Goal: Information Seeking & Learning: Learn about a topic

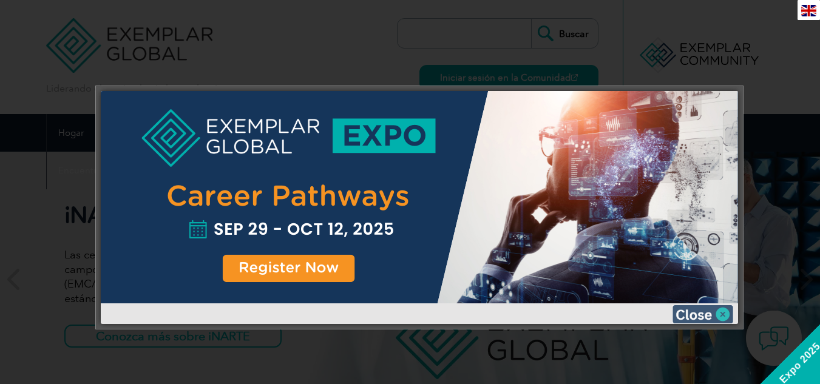
click at [724, 311] on img at bounding box center [702, 314] width 61 height 18
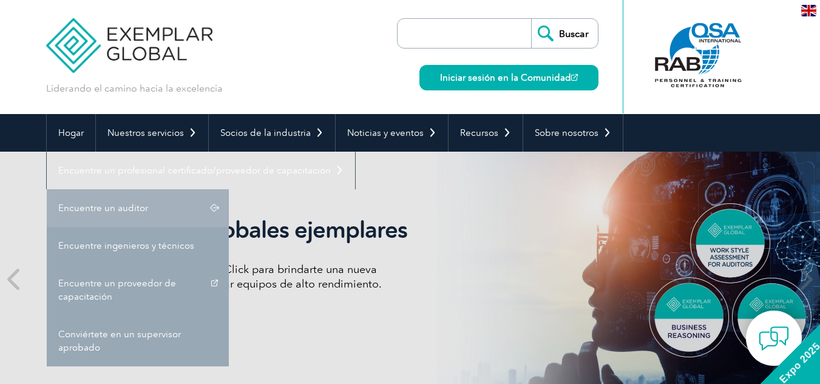
click at [191, 212] on link "Encuentre un auditor" at bounding box center [138, 208] width 182 height 38
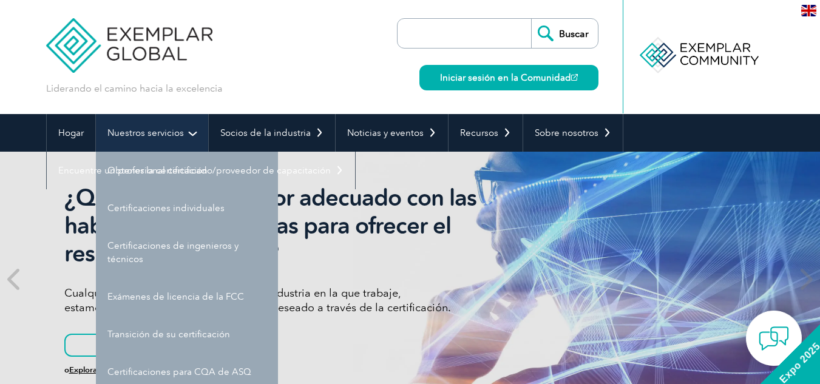
click at [194, 133] on link "Nuestros servicios" at bounding box center [152, 133] width 112 height 38
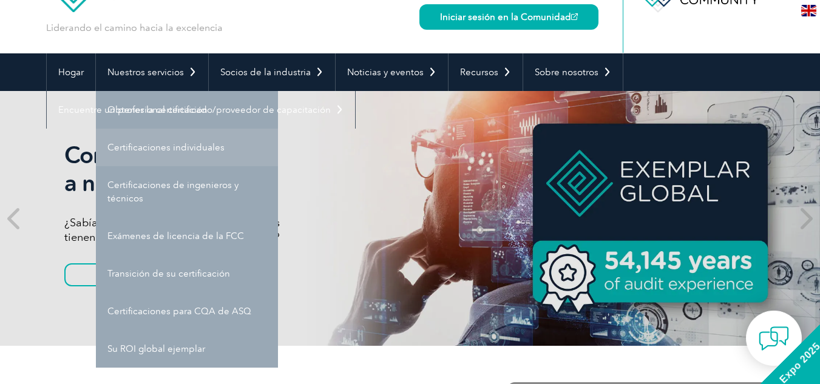
click at [190, 144] on font "Certificaciones individuales" at bounding box center [165, 147] width 117 height 11
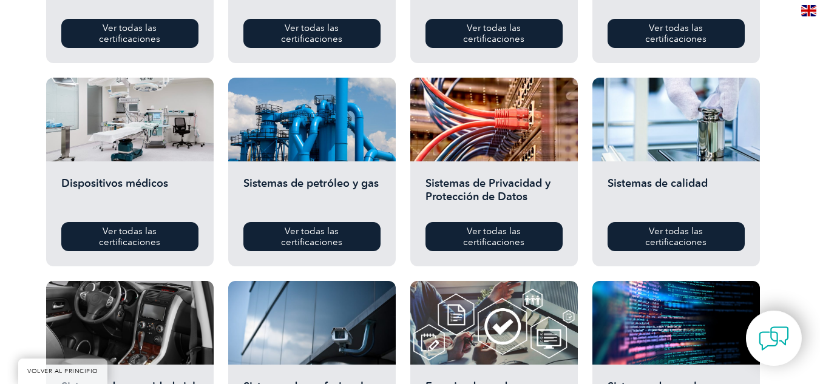
scroll to position [485, 0]
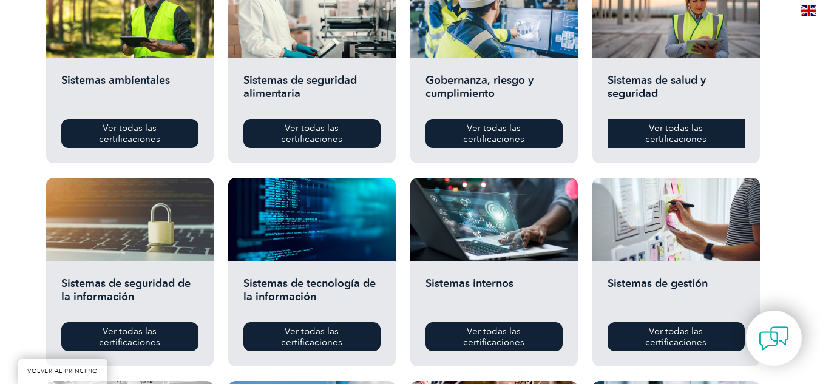
click at [665, 146] on link "Ver todas las certificaciones" at bounding box center [675, 133] width 137 height 29
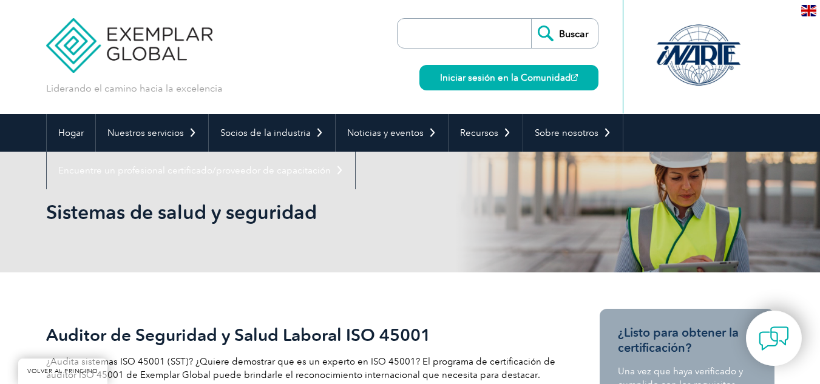
scroll to position [243, 0]
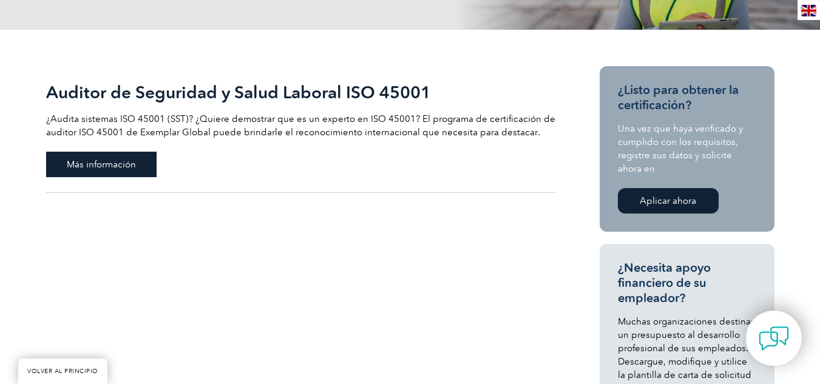
click at [137, 161] on span "Más información" at bounding box center [101, 164] width 110 height 25
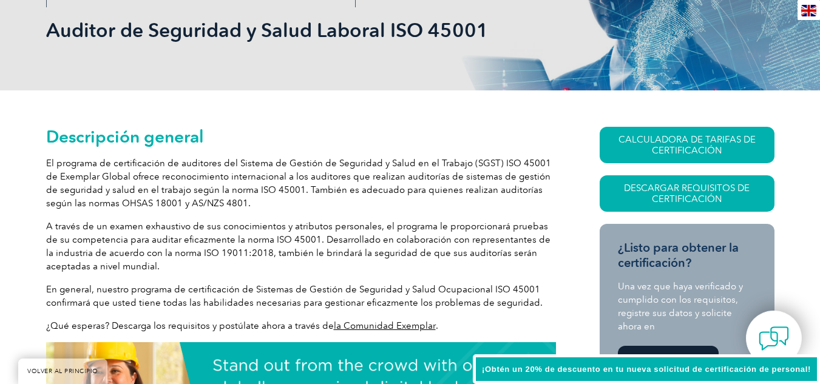
scroll to position [303, 0]
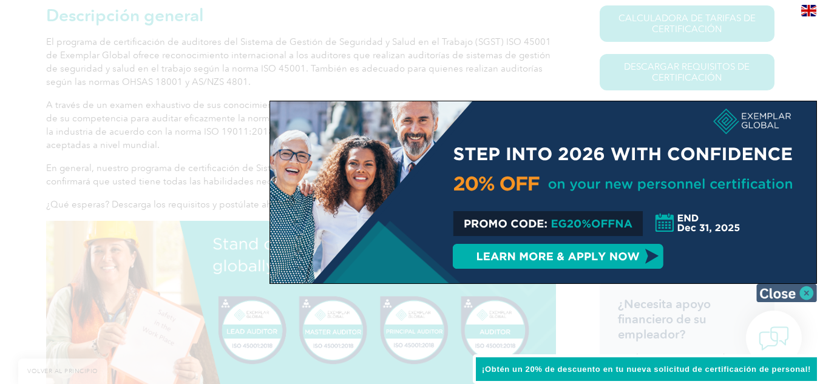
click at [801, 294] on img at bounding box center [786, 293] width 61 height 18
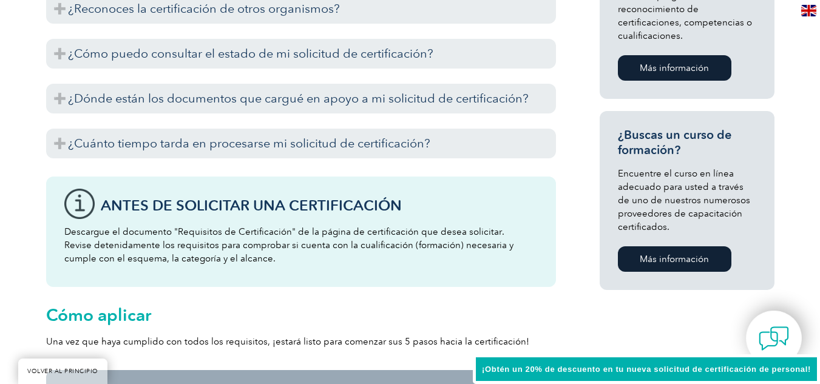
scroll to position [1092, 0]
